Goal: Information Seeking & Learning: Learn about a topic

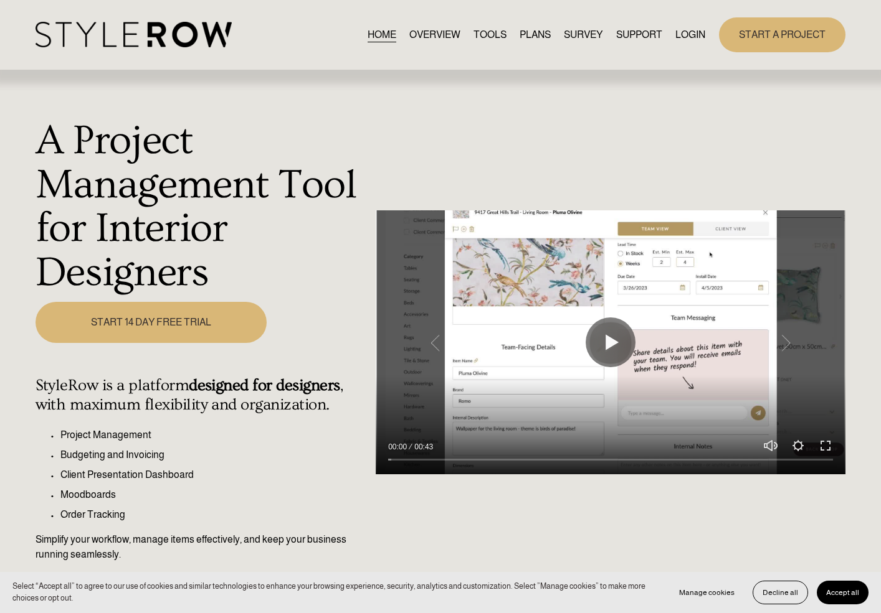
click at [684, 34] on link "LOGIN" at bounding box center [690, 34] width 30 height 17
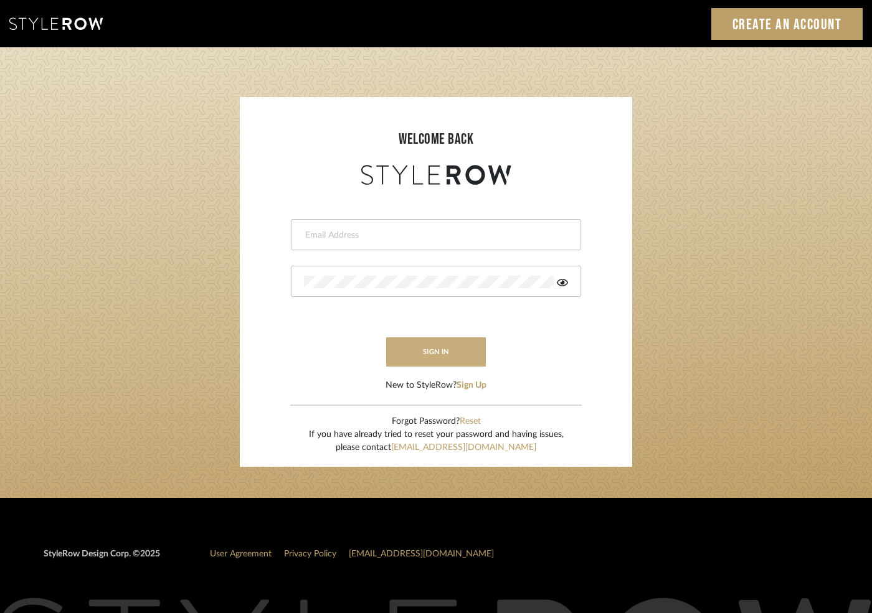
type input "hannah@roomerslimited.com"
click at [415, 356] on button "sign in" at bounding box center [436, 352] width 100 height 29
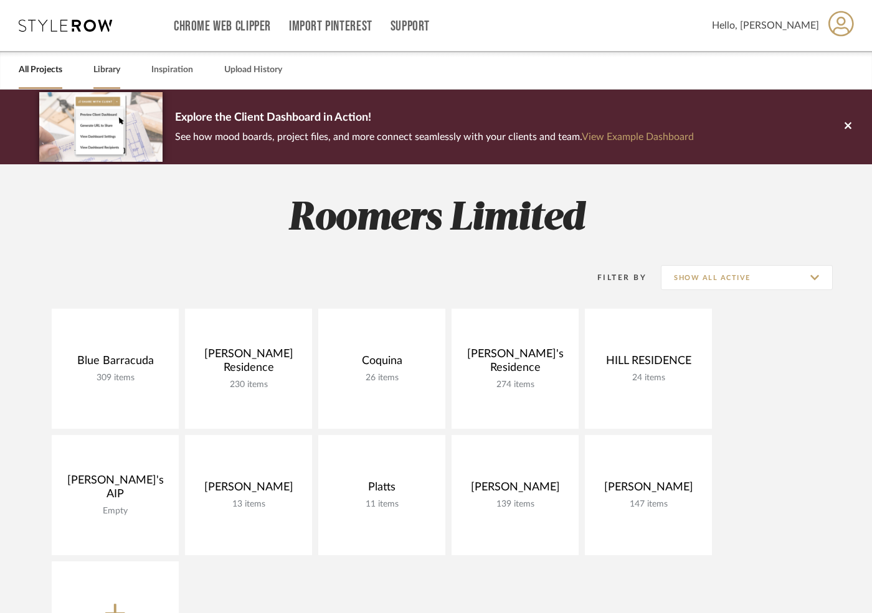
click at [102, 67] on link "Library" at bounding box center [106, 70] width 27 height 17
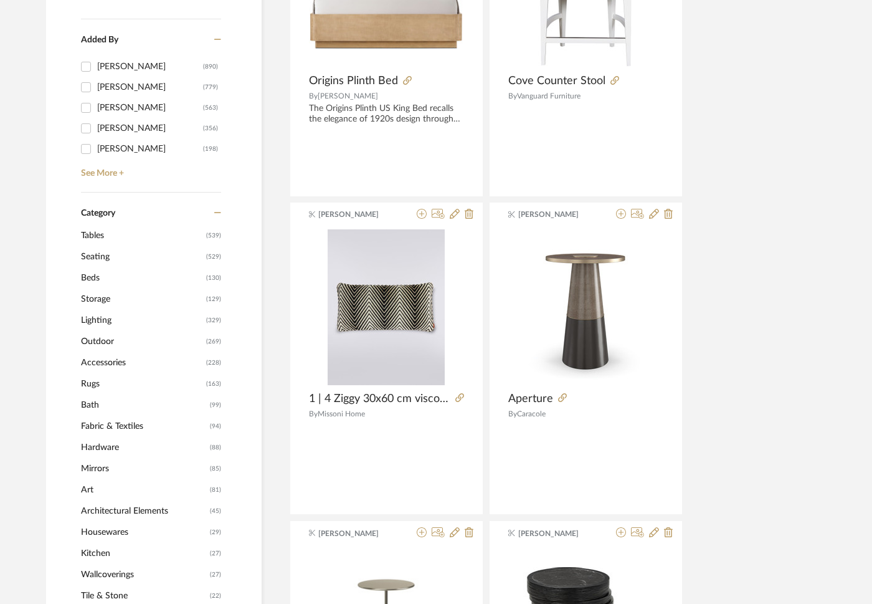
scroll to position [354, 0]
click at [103, 364] on span "Accessories" at bounding box center [142, 361] width 122 height 21
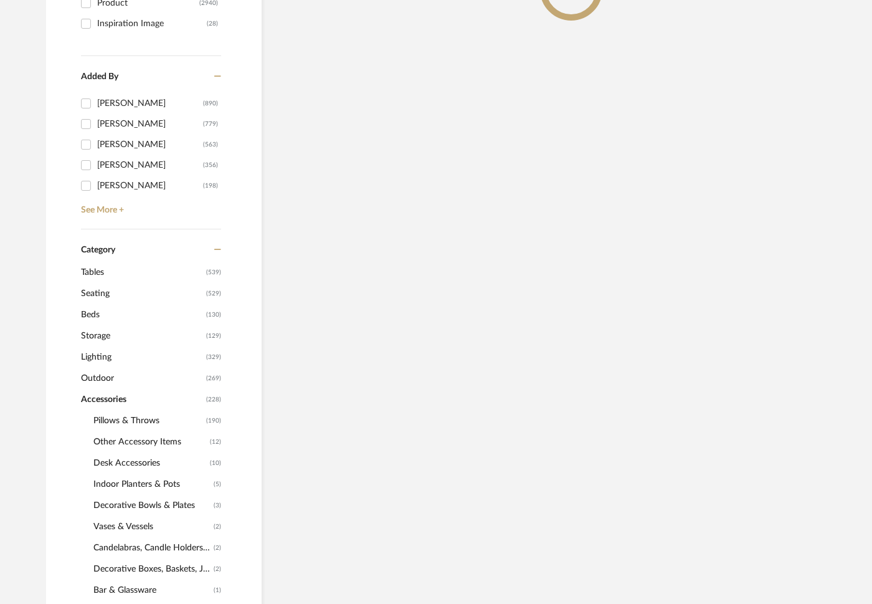
scroll to position [392, 0]
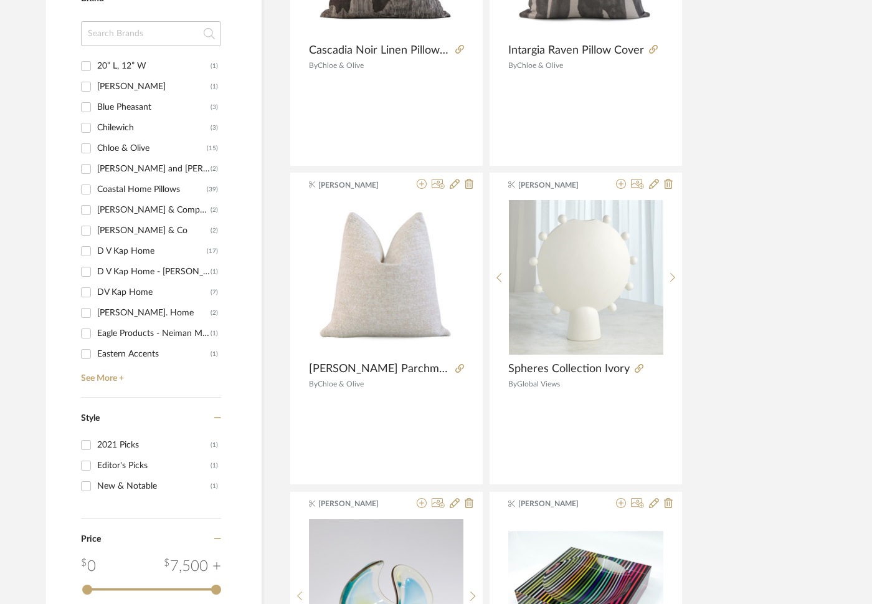
scroll to position [1513, 0]
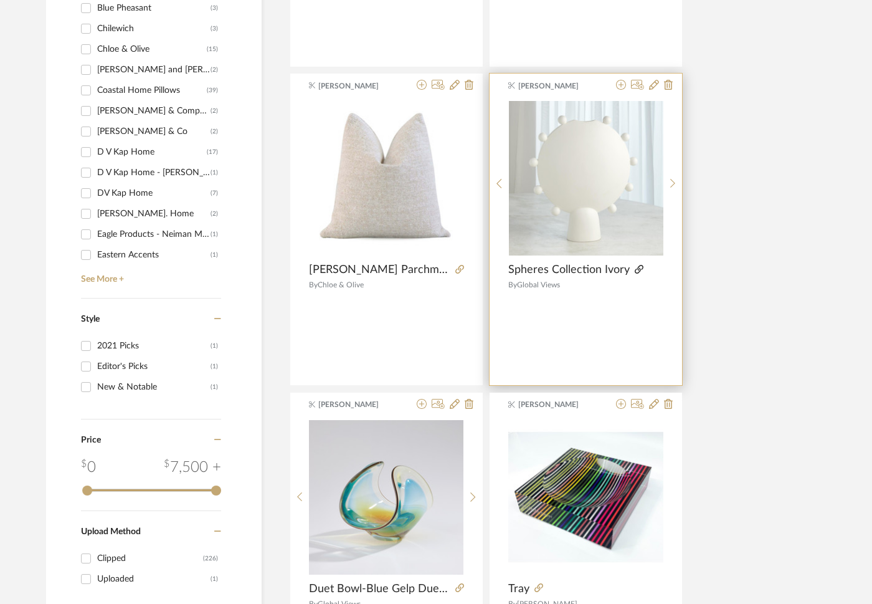
click at [635, 270] on icon at bounding box center [639, 269] width 9 height 9
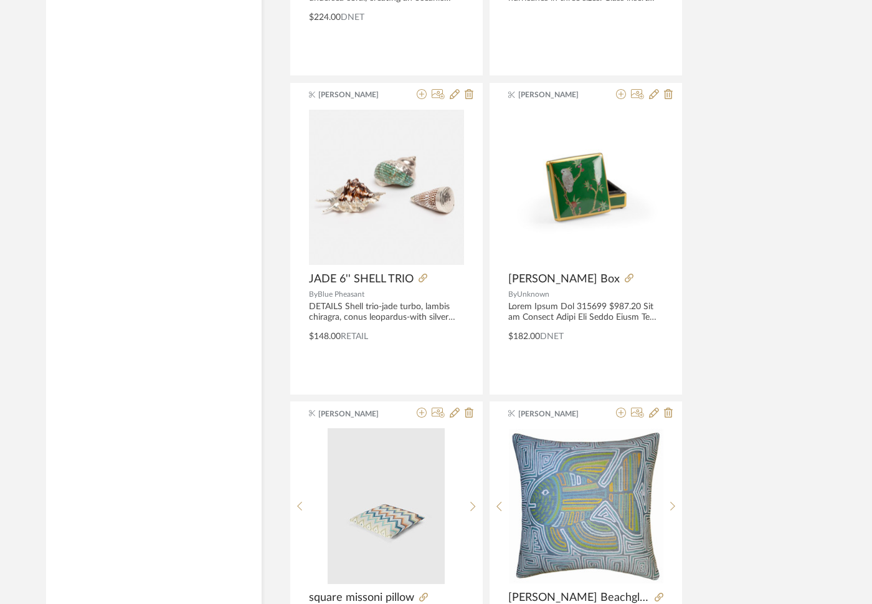
scroll to position [3137, 0]
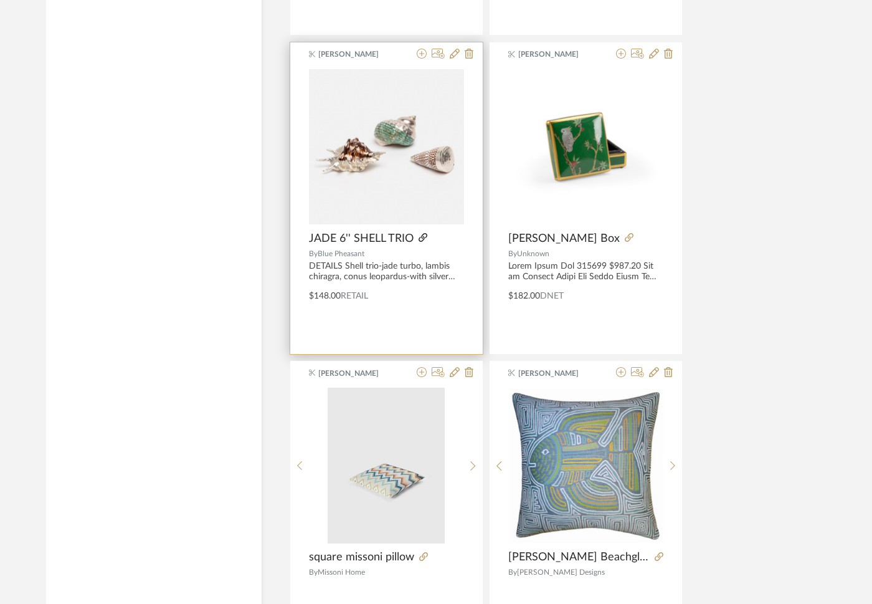
click at [421, 235] on icon at bounding box center [423, 237] width 9 height 9
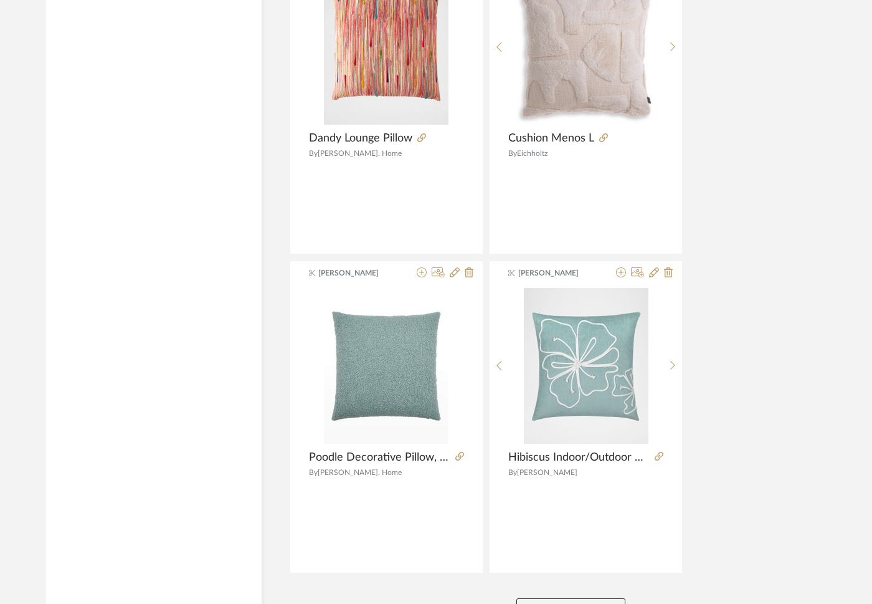
scroll to position [5568, 0]
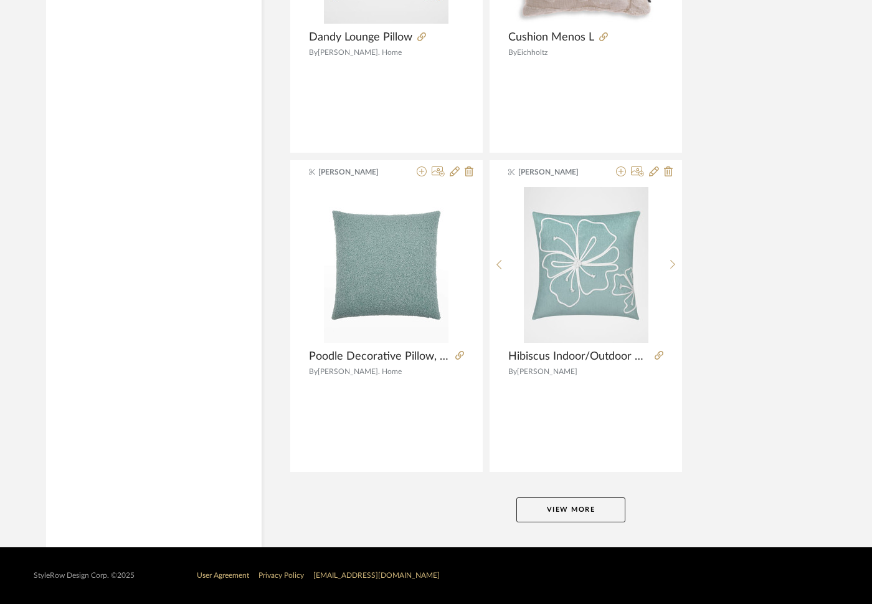
click at [542, 509] on button "View More" at bounding box center [570, 509] width 109 height 25
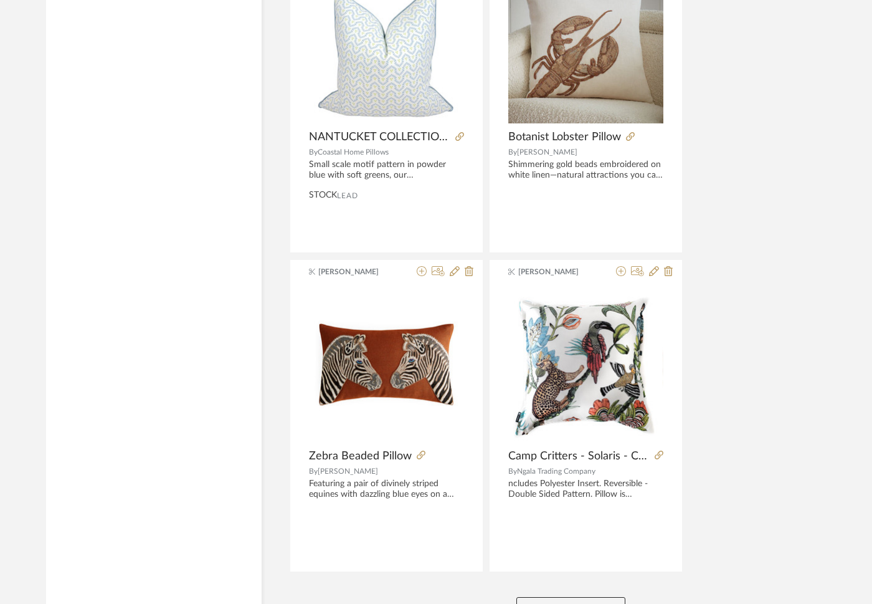
scroll to position [11303, 0]
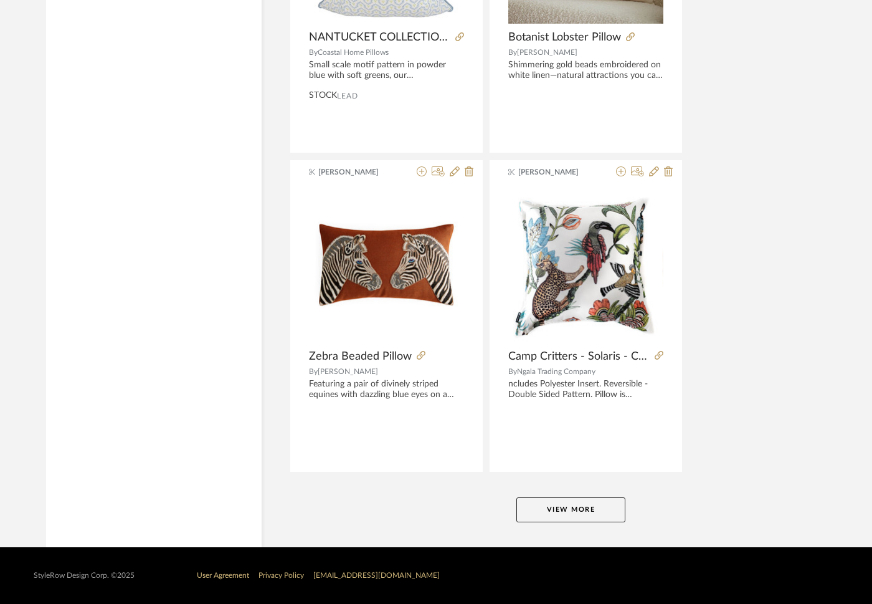
click at [566, 509] on button "View More" at bounding box center [570, 509] width 109 height 25
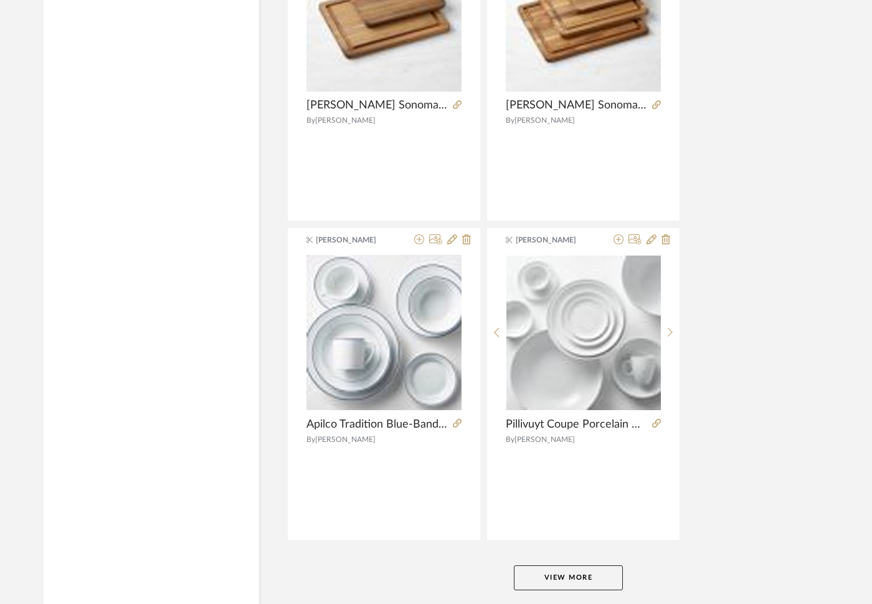
scroll to position [17037, 2]
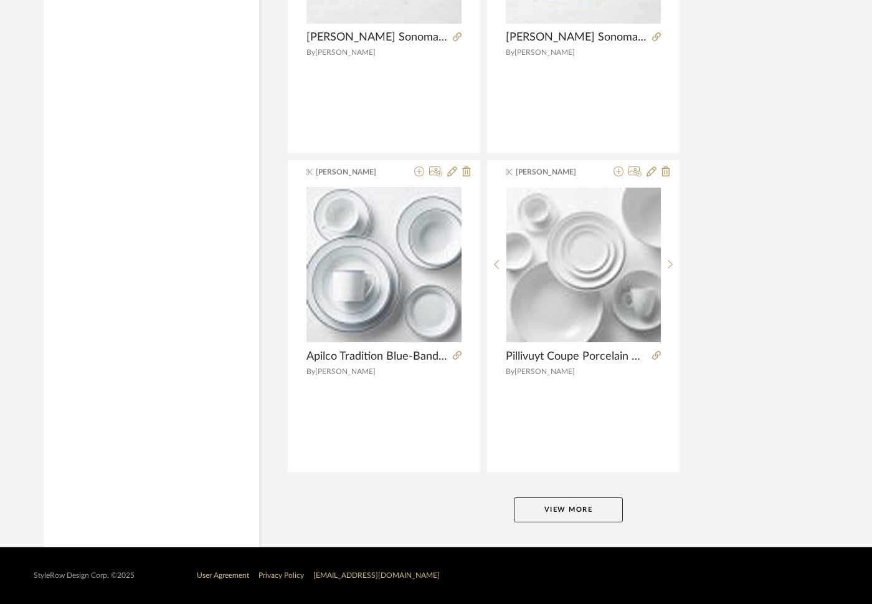
click at [582, 506] on button "View More" at bounding box center [568, 509] width 109 height 25
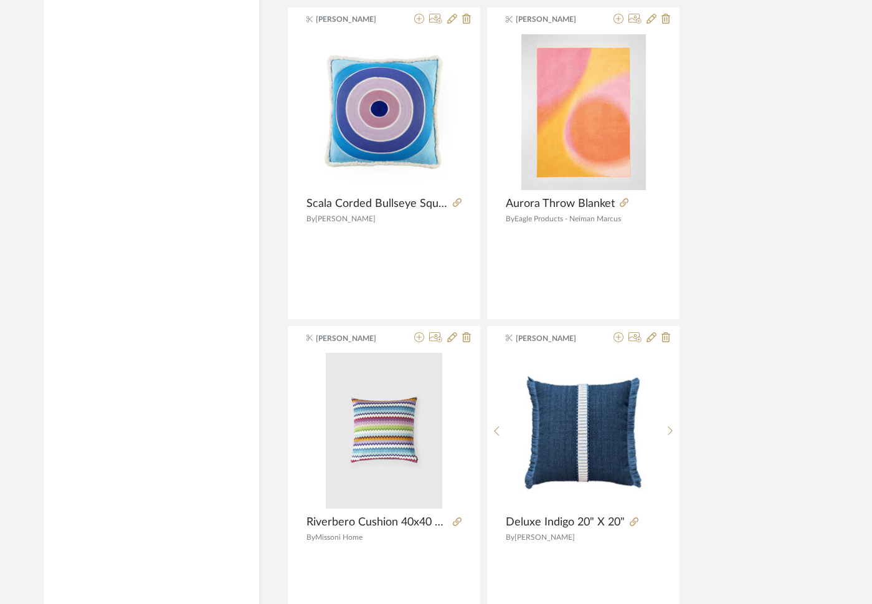
scroll to position [17778, 2]
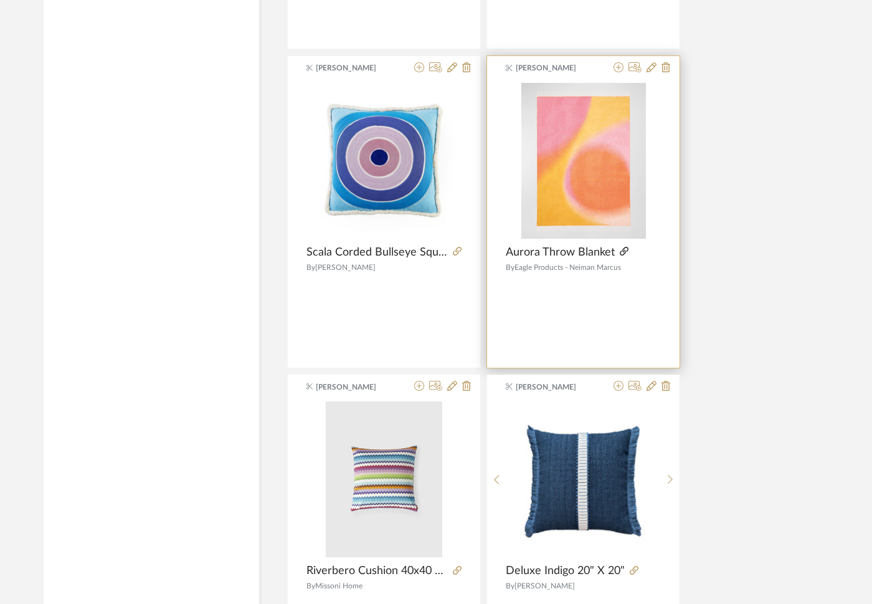
click at [620, 251] on icon at bounding box center [624, 251] width 9 height 9
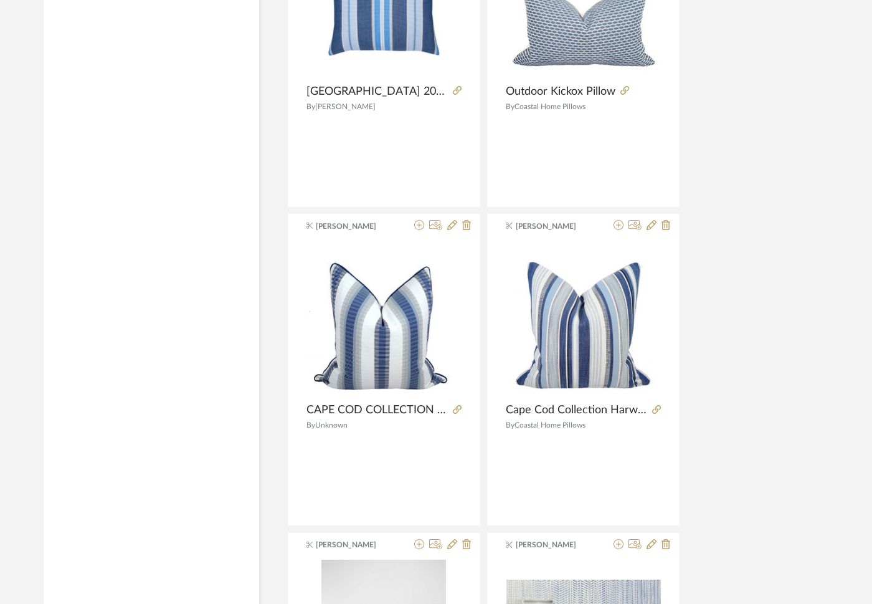
scroll to position [18649, 2]
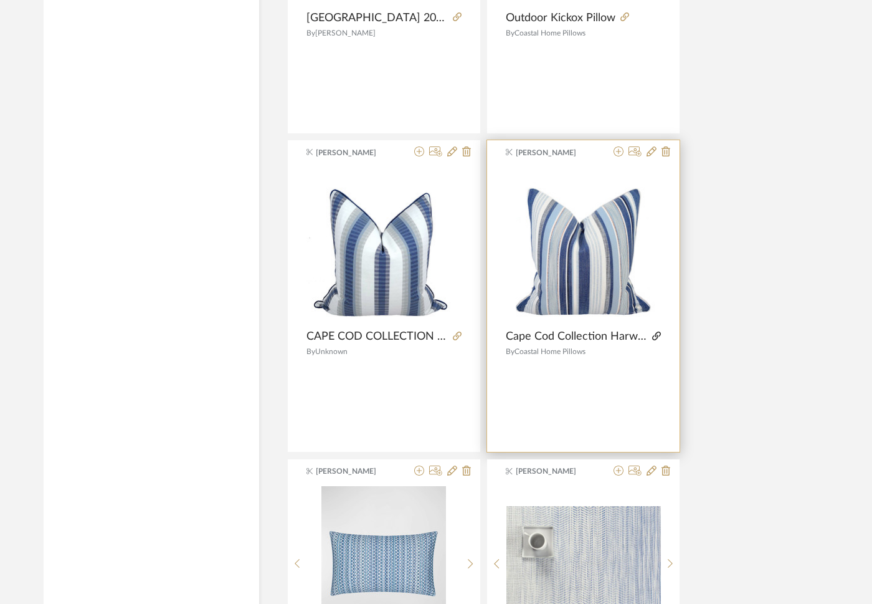
click at [657, 337] on icon at bounding box center [656, 335] width 9 height 9
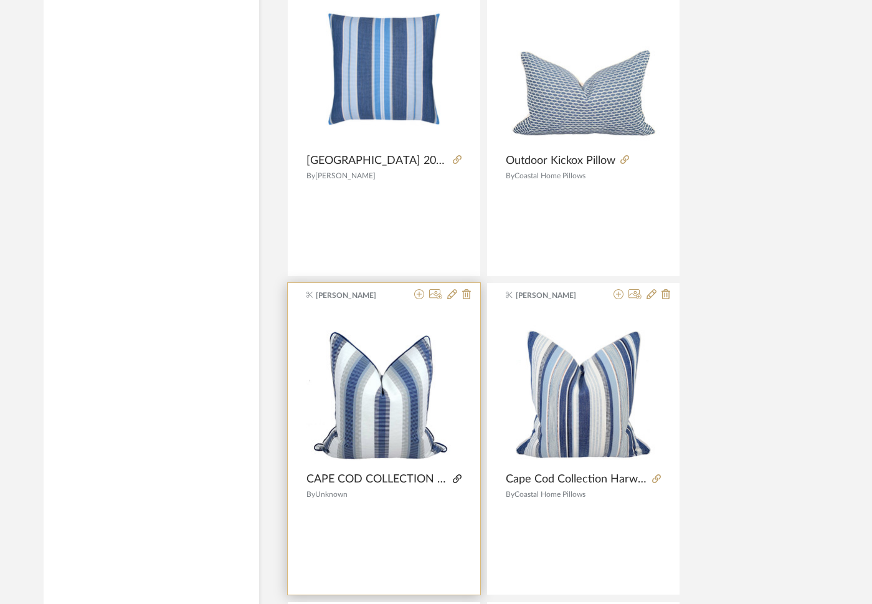
scroll to position [18426, 2]
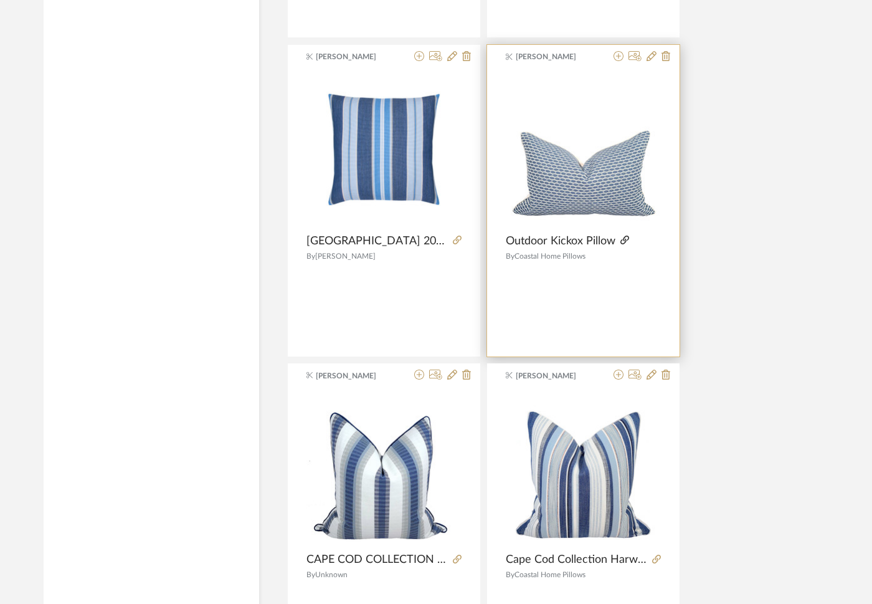
click at [625, 240] on icon at bounding box center [624, 239] width 9 height 9
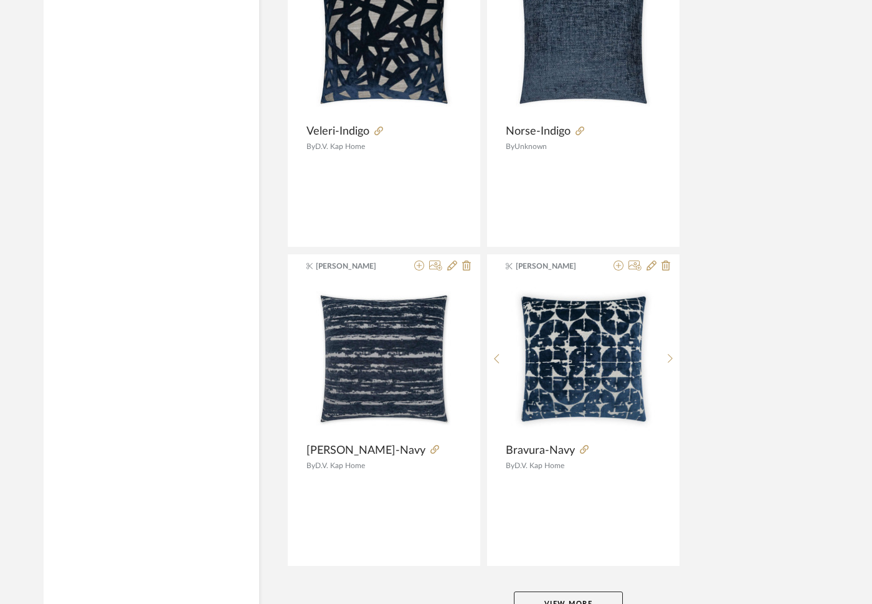
scroll to position [22771, 2]
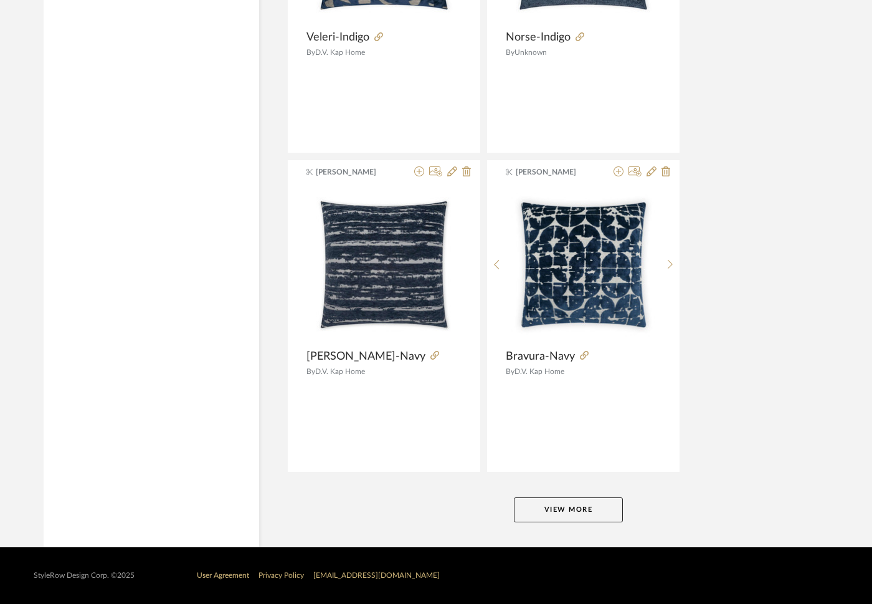
click at [553, 501] on button "View More" at bounding box center [568, 509] width 109 height 25
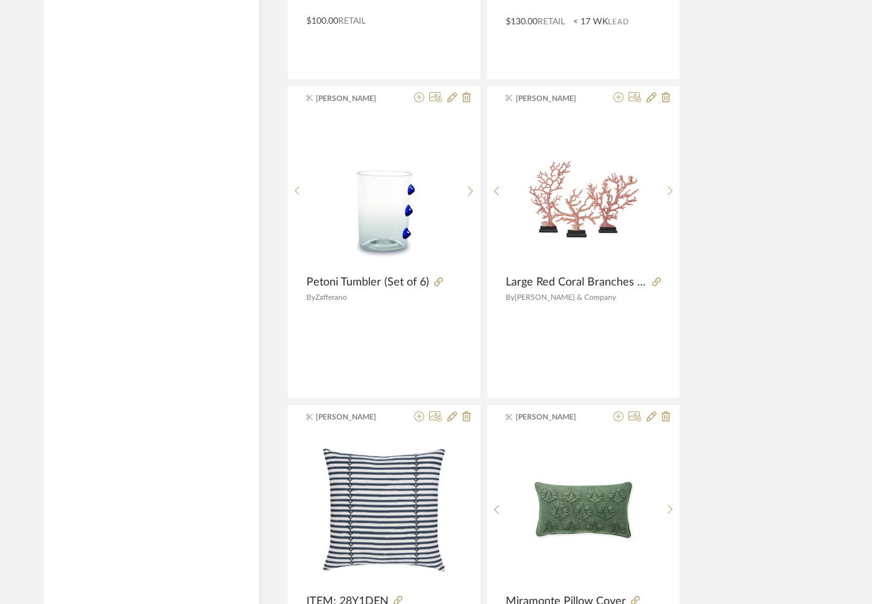
scroll to position [28263, 2]
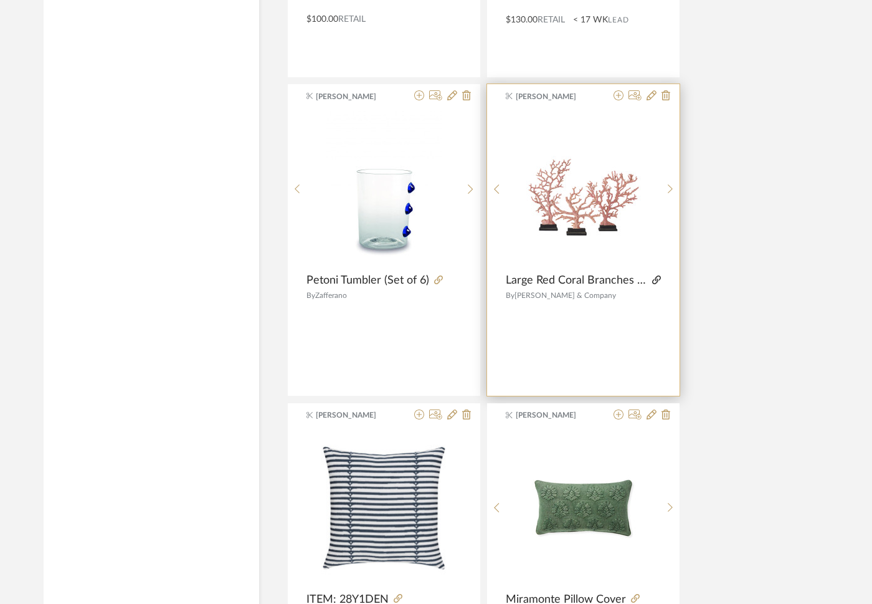
click at [657, 278] on icon at bounding box center [656, 279] width 9 height 9
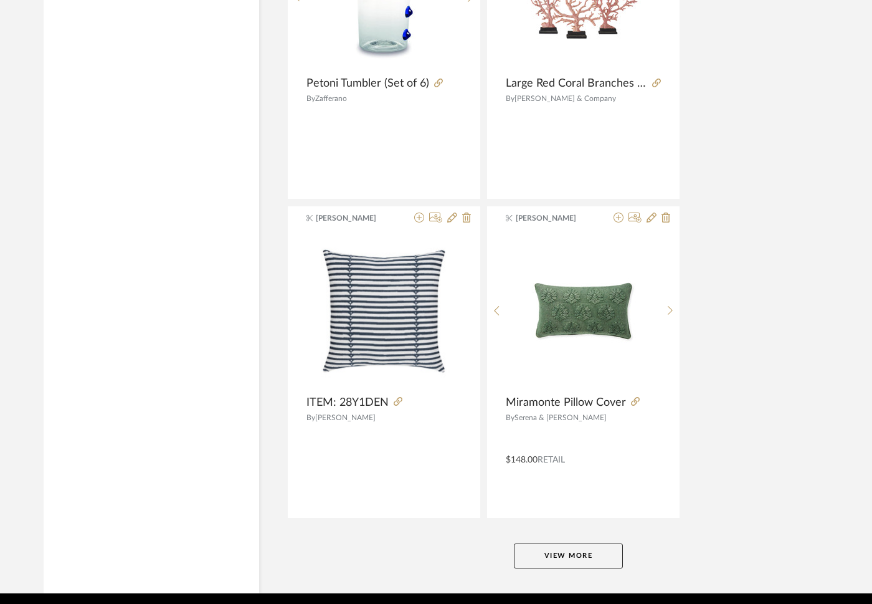
scroll to position [28506, 2]
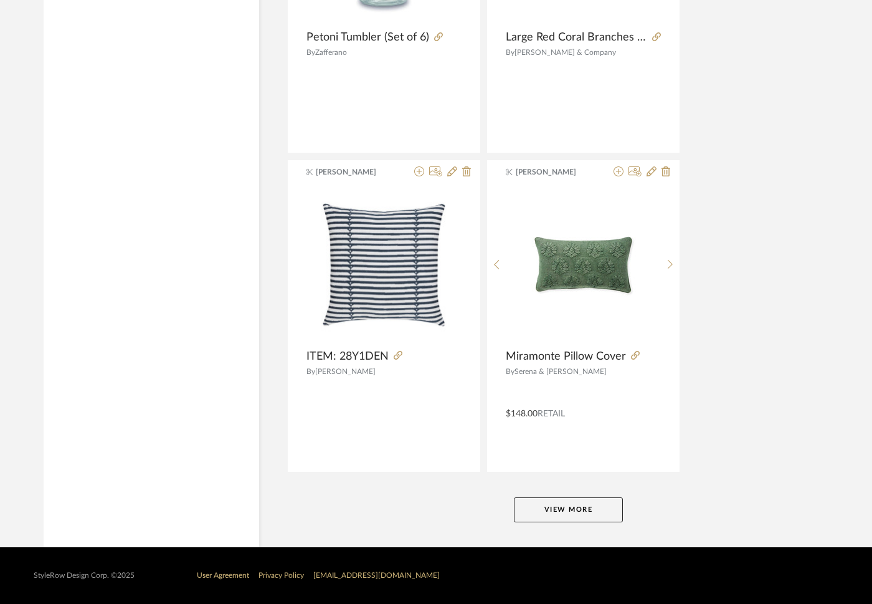
click at [573, 509] on button "View More" at bounding box center [568, 509] width 109 height 25
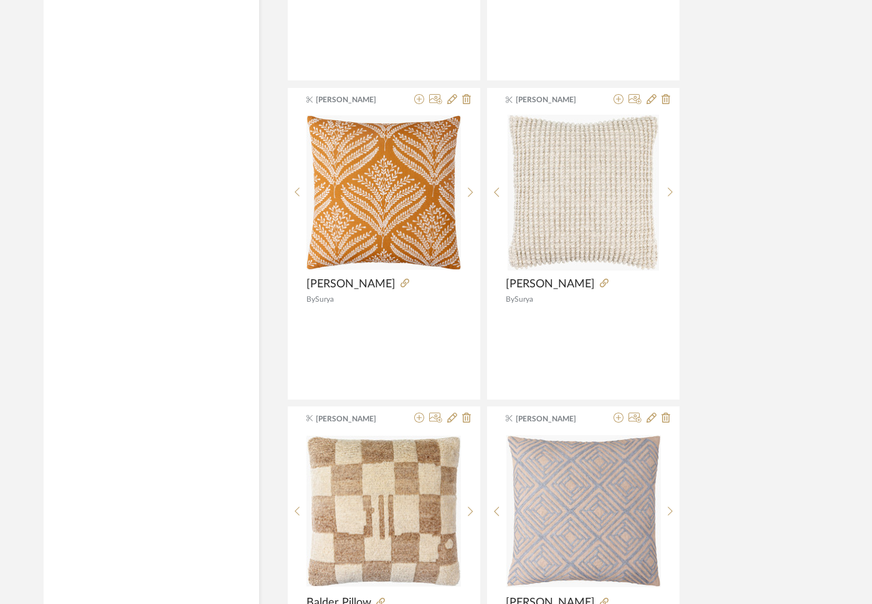
scroll to position [33529, 2]
